Goal: Transaction & Acquisition: Purchase product/service

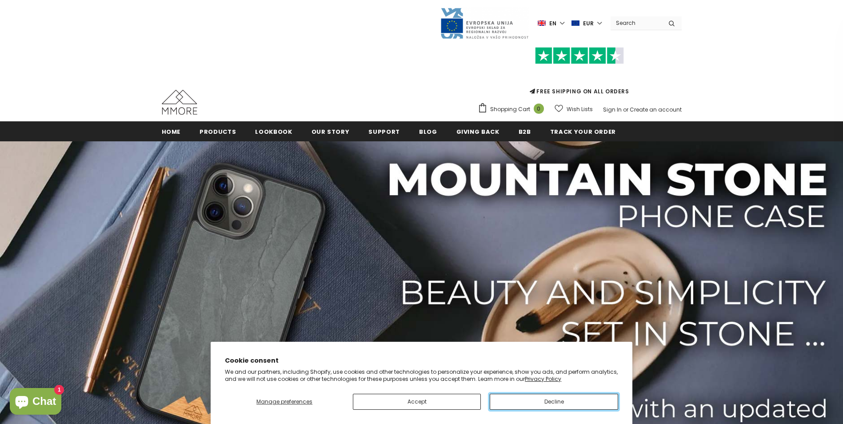
click at [540, 402] on button "Decline" at bounding box center [554, 402] width 128 height 16
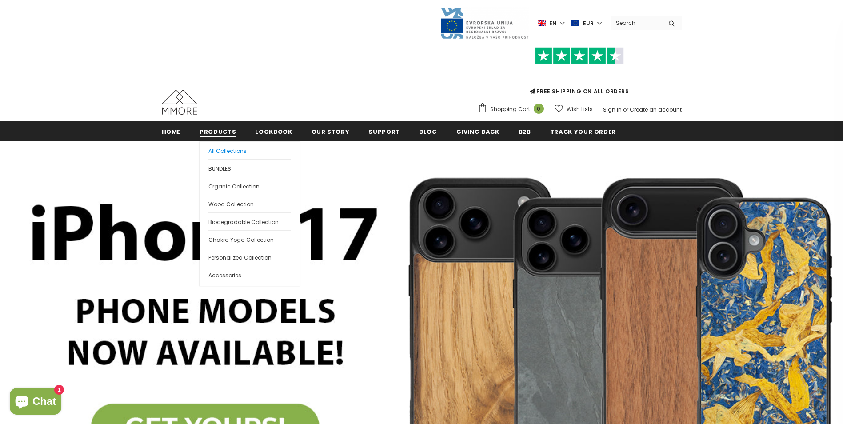
click at [224, 148] on span "All Collections" at bounding box center [228, 151] width 38 height 8
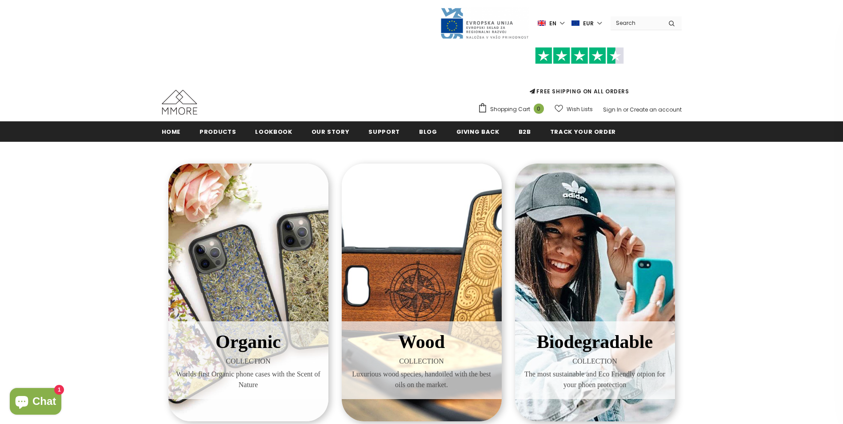
click at [631, 274] on div "Biodegradable COLLECTION The most sustainable and Eco Friendly otpion for your …" at bounding box center [595, 293] width 160 height 258
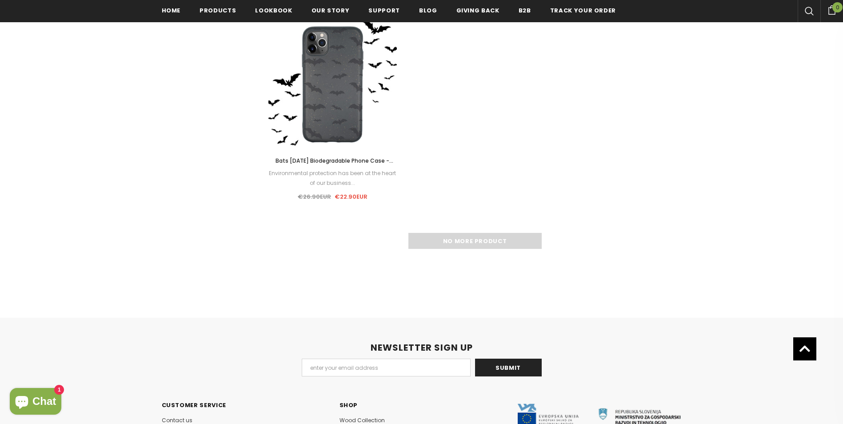
scroll to position [1289, 0]
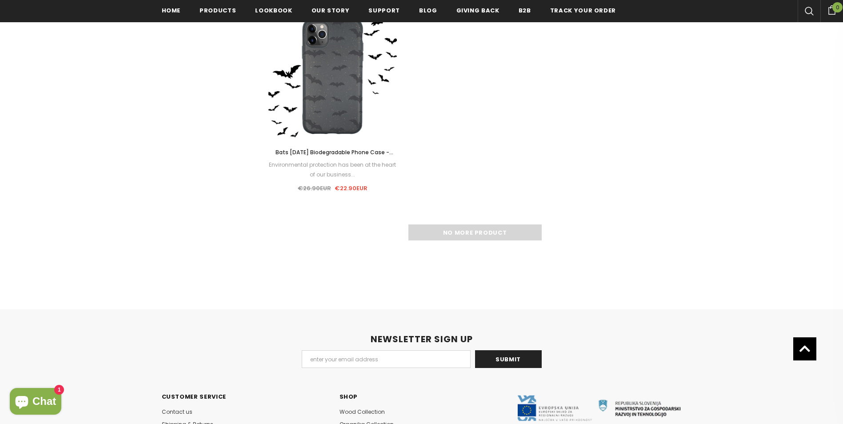
click at [522, 233] on div "No more product" at bounding box center [475, 233] width 413 height 16
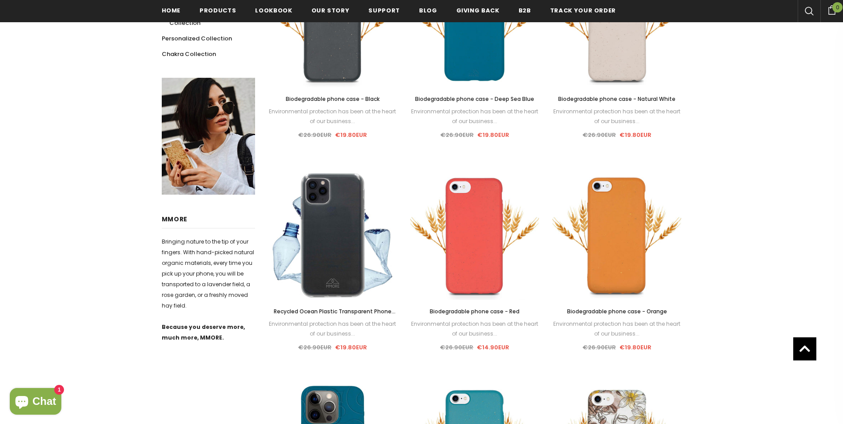
scroll to position [267, 0]
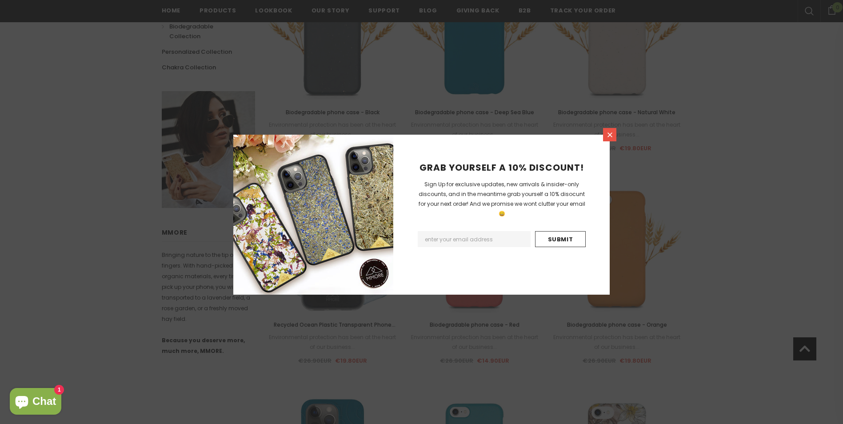
click at [608, 134] on icon at bounding box center [610, 135] width 8 height 8
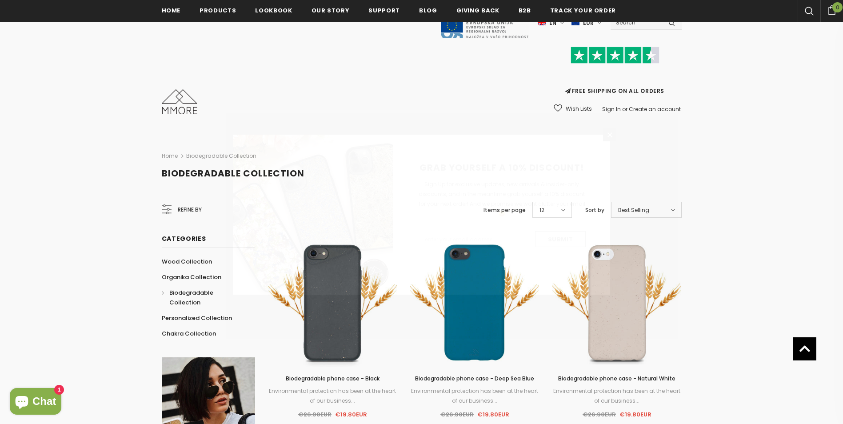
scroll to position [0, 0]
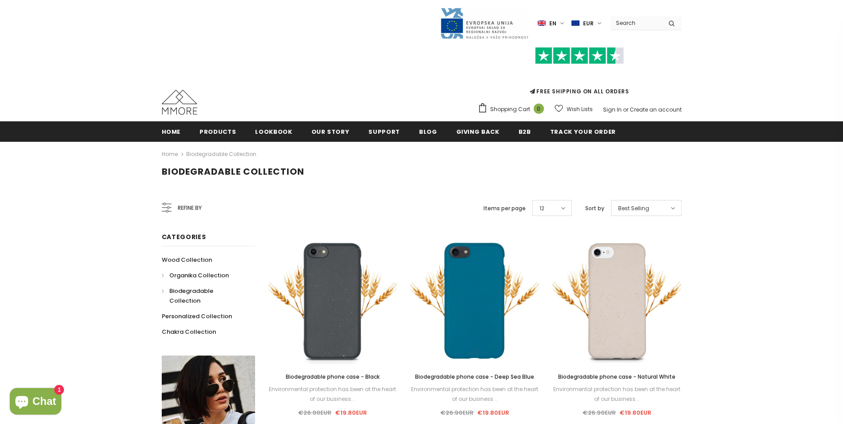
click at [181, 277] on span "Organika Collection" at bounding box center [199, 275] width 60 height 8
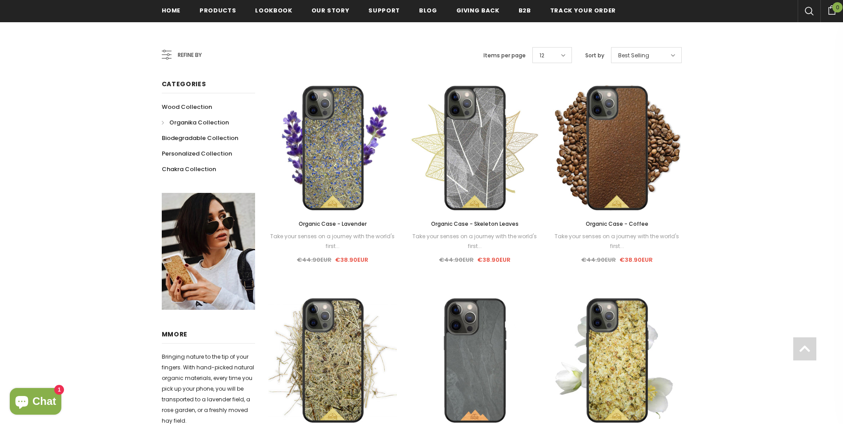
scroll to position [180, 0]
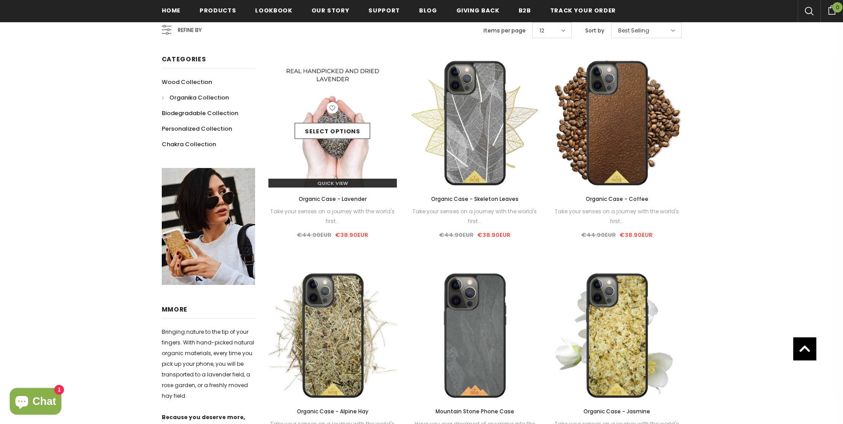
drag, startPoint x: 326, startPoint y: 124, endPoint x: 300, endPoint y: 111, distance: 29.2
drag, startPoint x: 300, startPoint y: 111, endPoint x: 277, endPoint y: 162, distance: 55.9
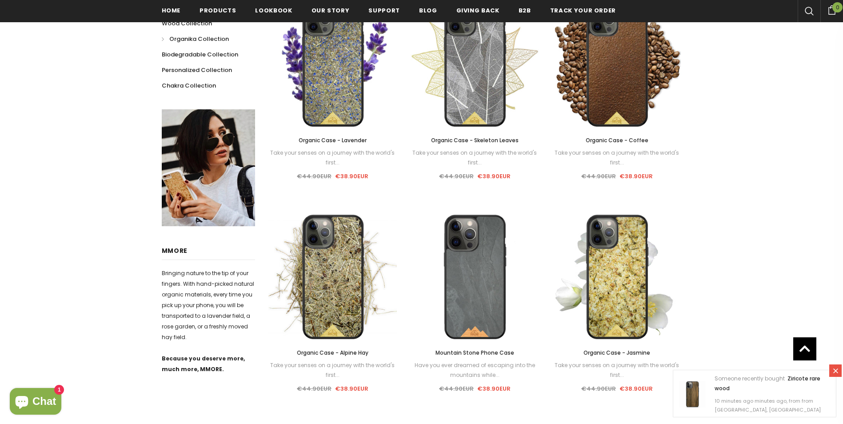
scroll to position [91, 0]
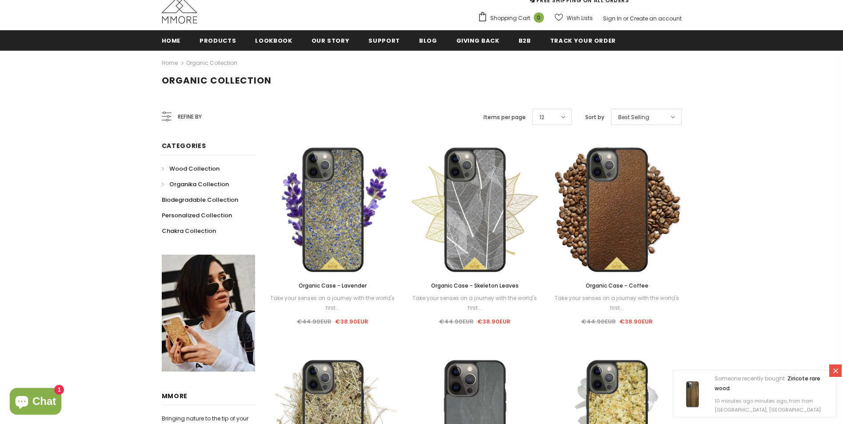
click at [193, 166] on span "Wood Collection" at bounding box center [194, 168] width 50 height 8
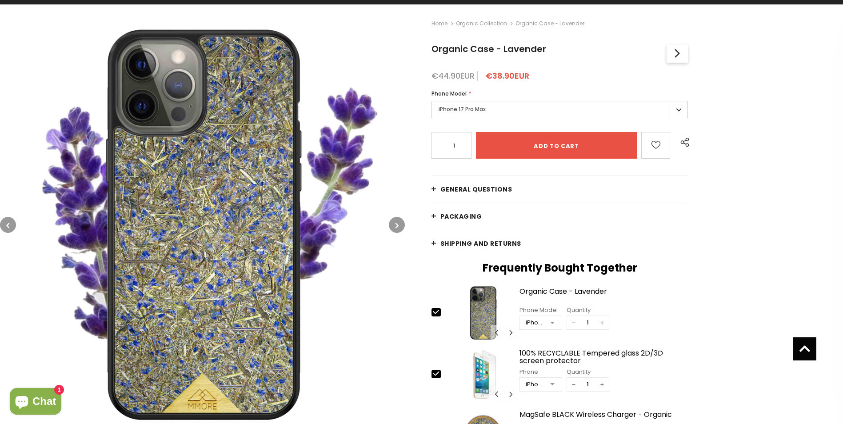
scroll to position [44, 0]
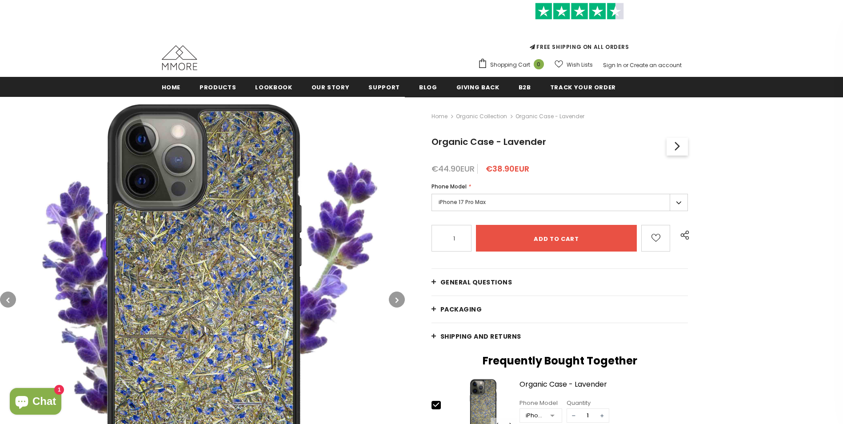
click at [679, 201] on label "iPhone 17 Pro Max" at bounding box center [560, 202] width 257 height 17
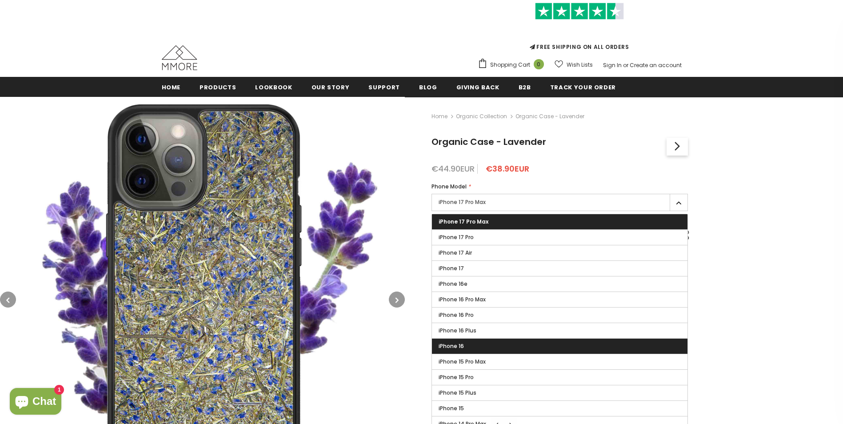
click at [559, 350] on label "iPhone 16" at bounding box center [560, 346] width 256 height 15
click at [0, 0] on input "iPhone 16" at bounding box center [0, 0] width 0 height 0
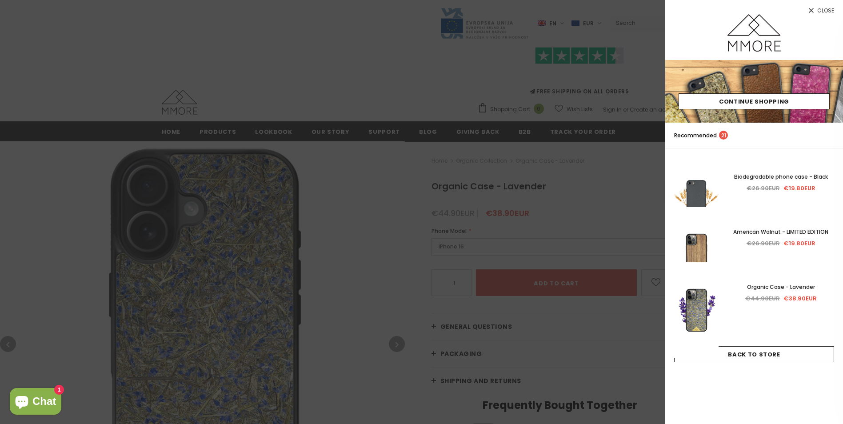
click at [363, 232] on div at bounding box center [421, 212] width 843 height 424
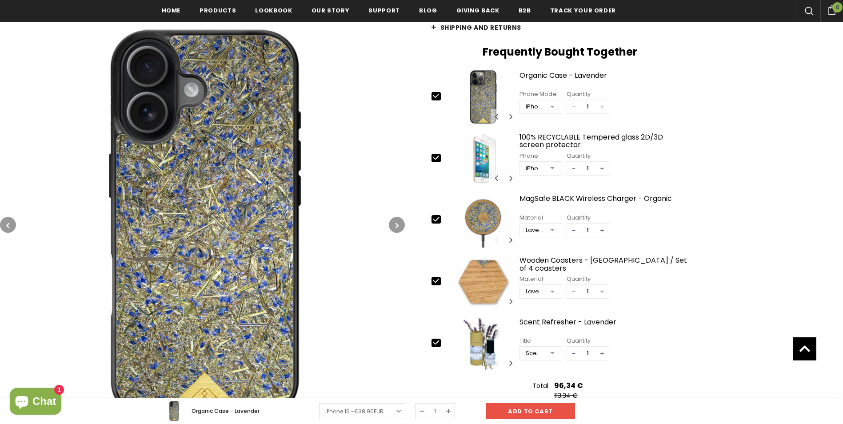
scroll to position [89, 0]
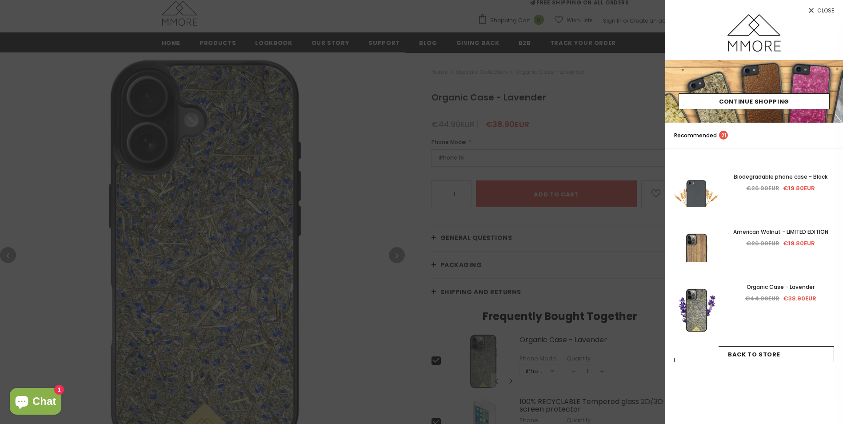
click at [343, 147] on div at bounding box center [421, 212] width 843 height 424
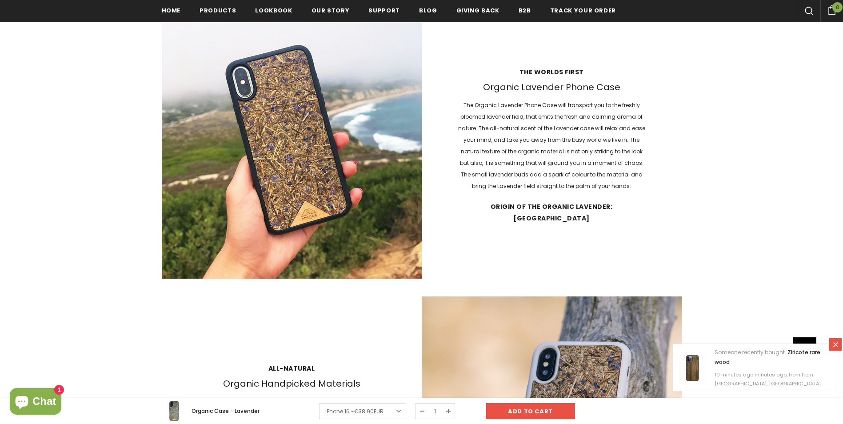
scroll to position [1041, 0]
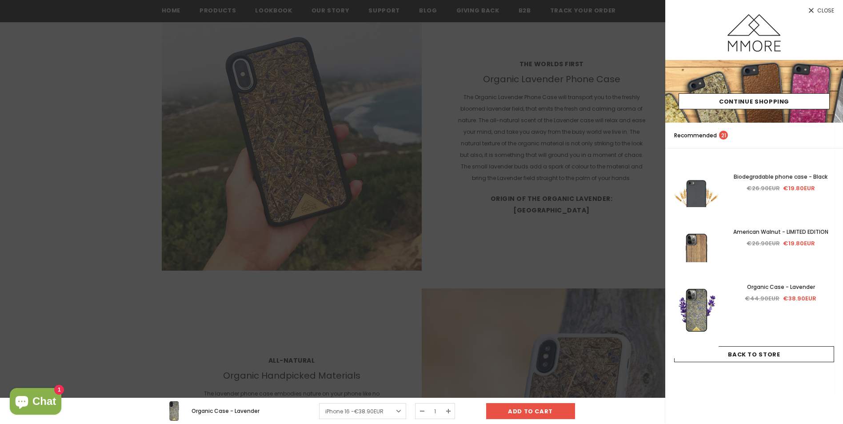
click at [498, 40] on div at bounding box center [421, 212] width 843 height 424
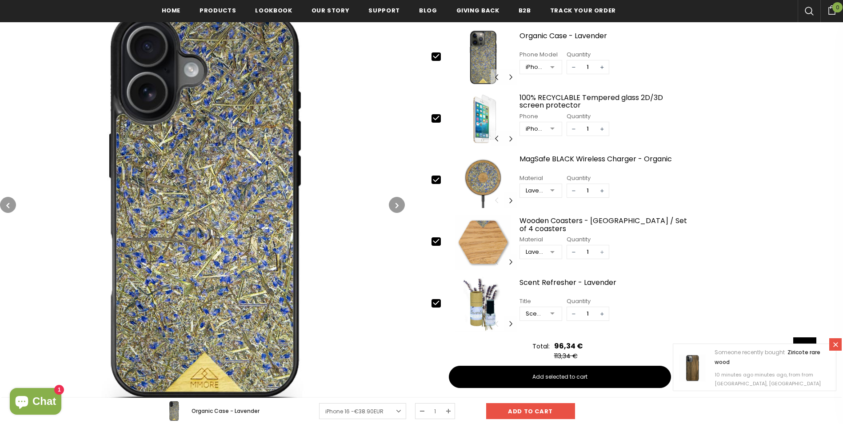
scroll to position [418, 0]
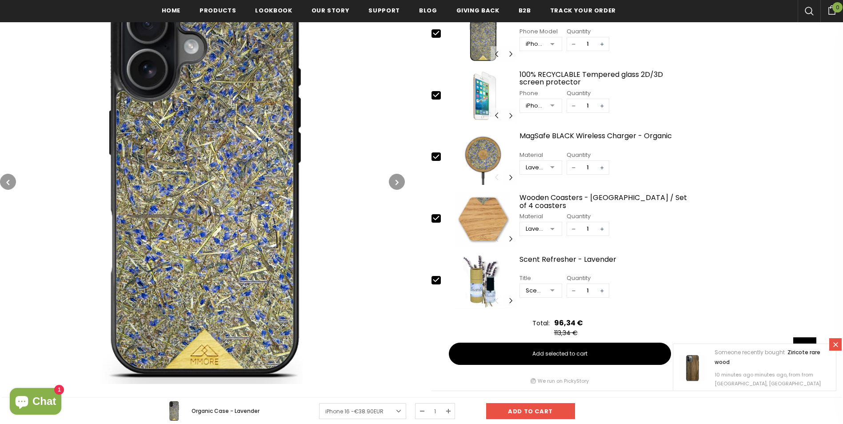
click at [435, 157] on icon at bounding box center [436, 156] width 9 height 9
type input "0"
click at [437, 218] on icon at bounding box center [436, 217] width 9 height 9
type input "0"
click at [435, 281] on icon at bounding box center [436, 280] width 6 height 4
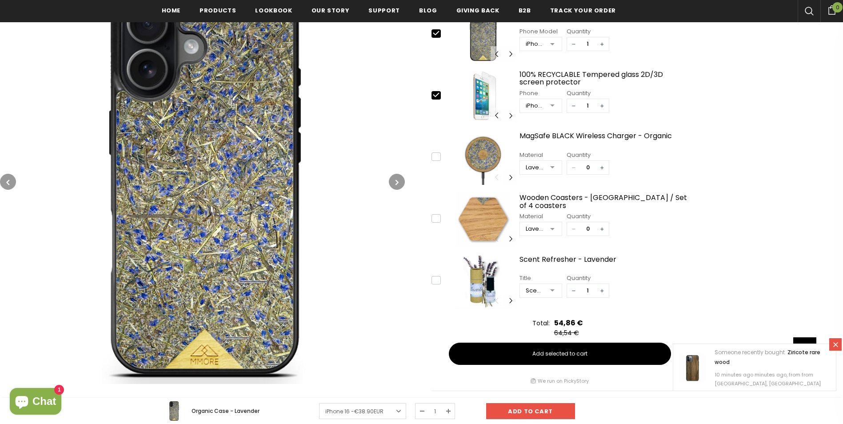
type input "0"
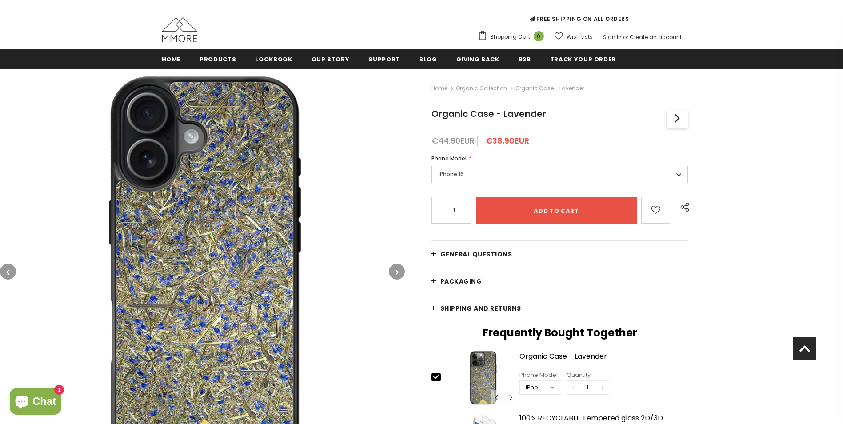
scroll to position [63, 0]
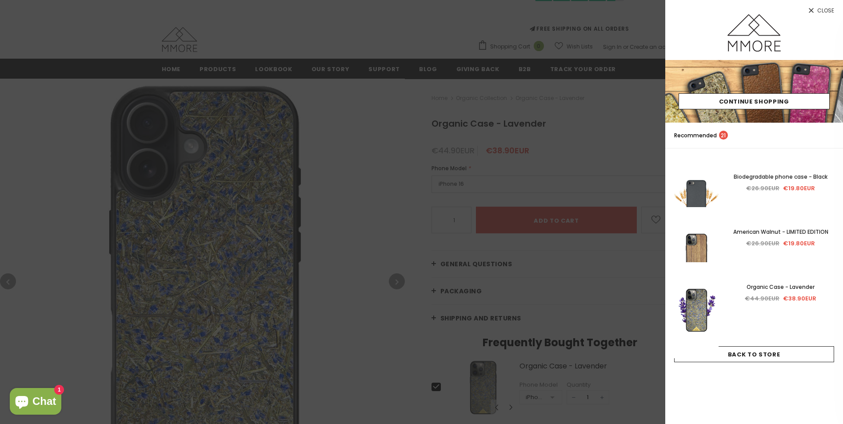
click at [363, 173] on div at bounding box center [421, 212] width 843 height 424
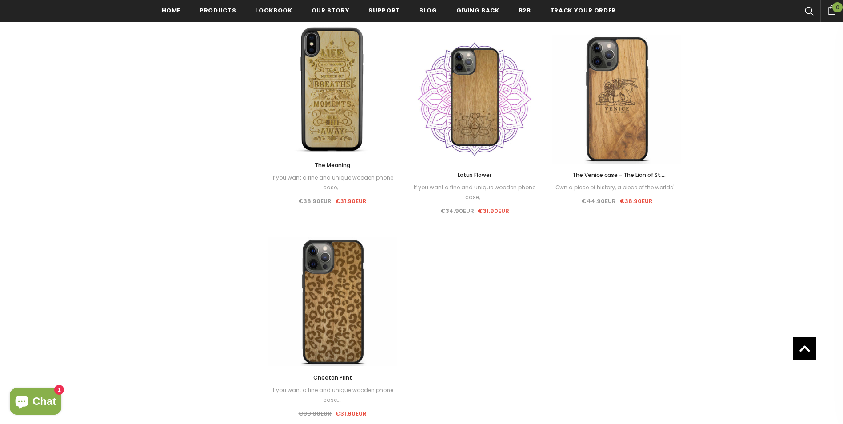
scroll to position [936, 0]
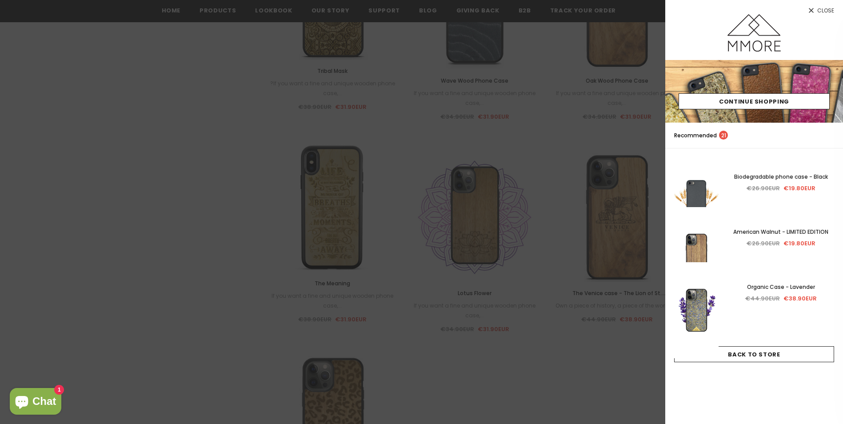
click at [195, 184] on div at bounding box center [421, 212] width 843 height 424
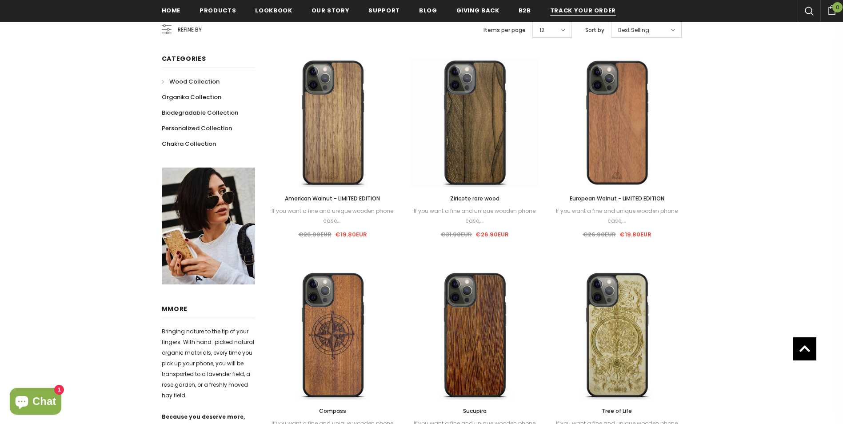
scroll to position [180, 0]
